Goal: Task Accomplishment & Management: Use online tool/utility

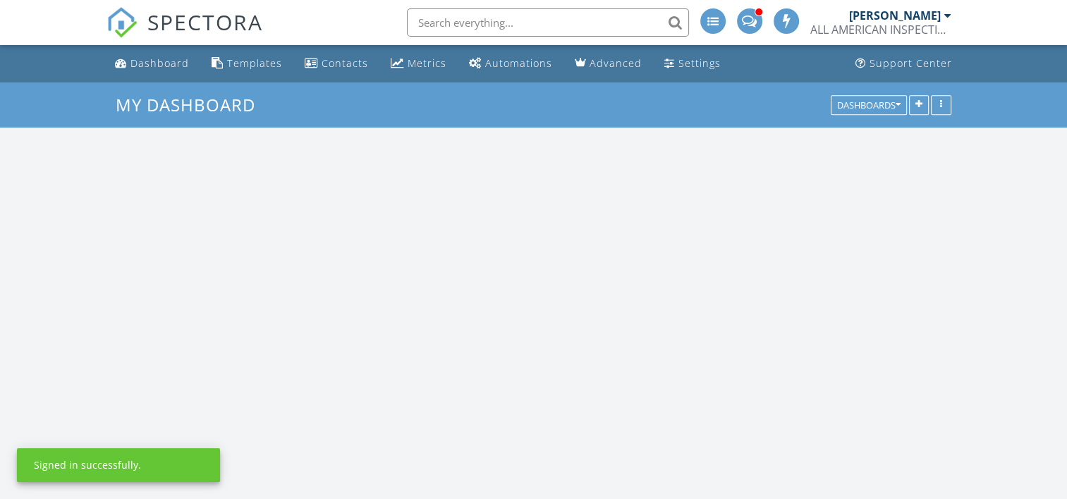
scroll to position [1305, 1089]
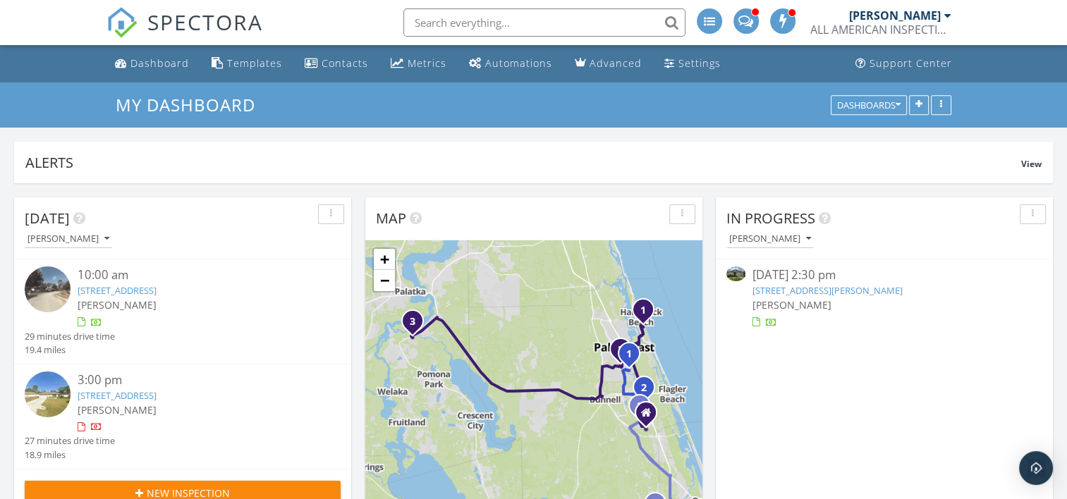
click at [824, 308] on div "[PERSON_NAME]" at bounding box center [883, 305] width 263 height 15
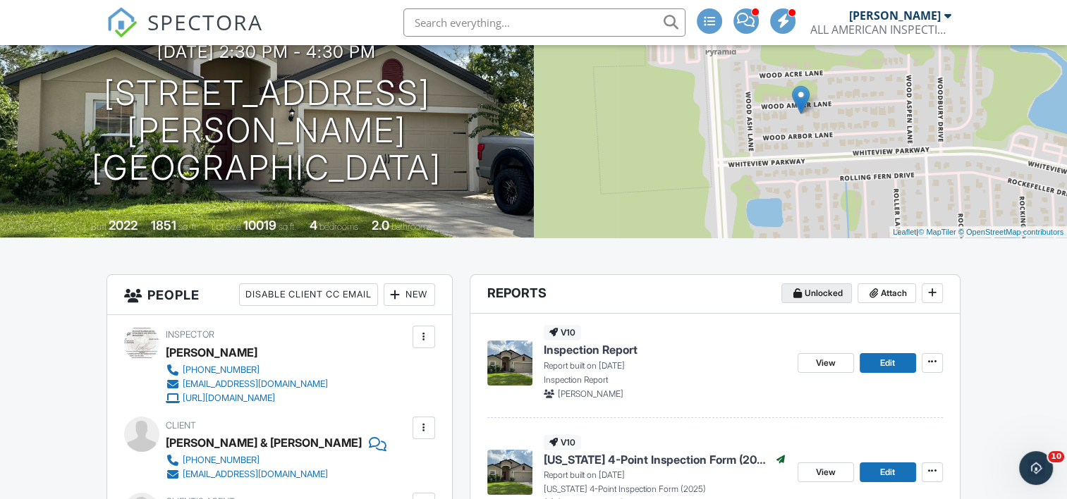
scroll to position [141, 0]
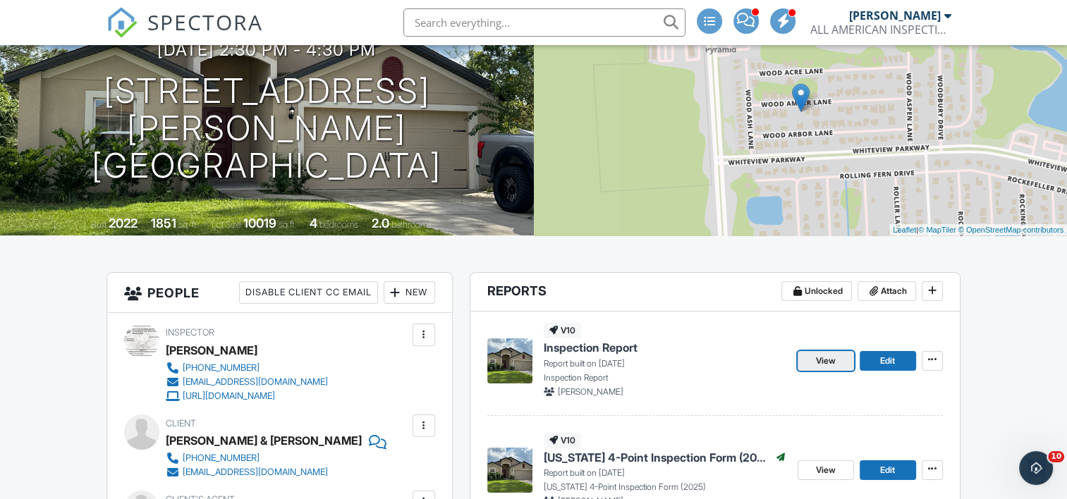
click at [807, 364] on link "View" at bounding box center [826, 361] width 56 height 20
click at [887, 356] on span "Edit" at bounding box center [887, 361] width 15 height 14
